Goal: Check status: Check status

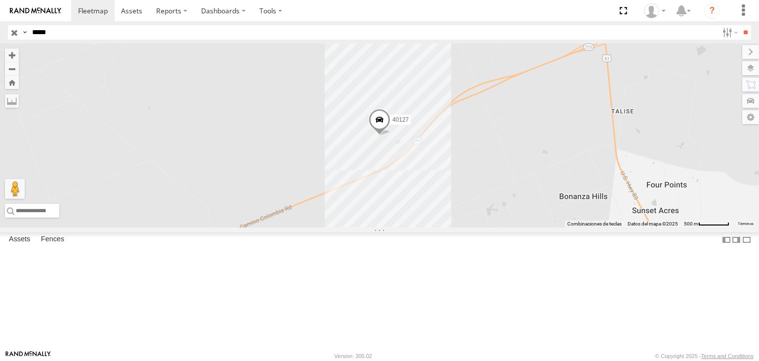
click at [59, 35] on input "*****" at bounding box center [372, 32] width 689 height 14
type input "*"
click at [739, 25] on input "**" at bounding box center [744, 32] width 11 height 14
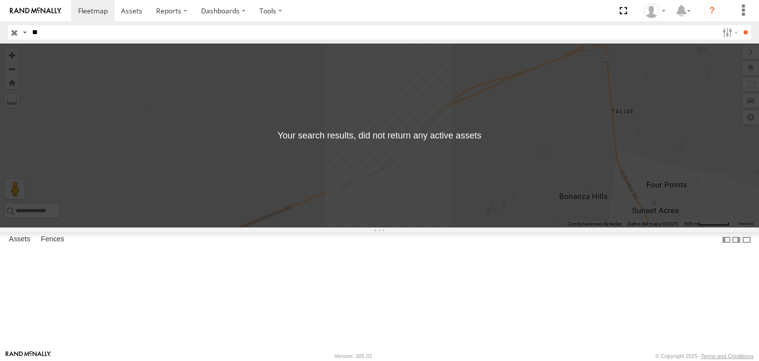
type input "*"
